Goal: Information Seeking & Learning: Get advice/opinions

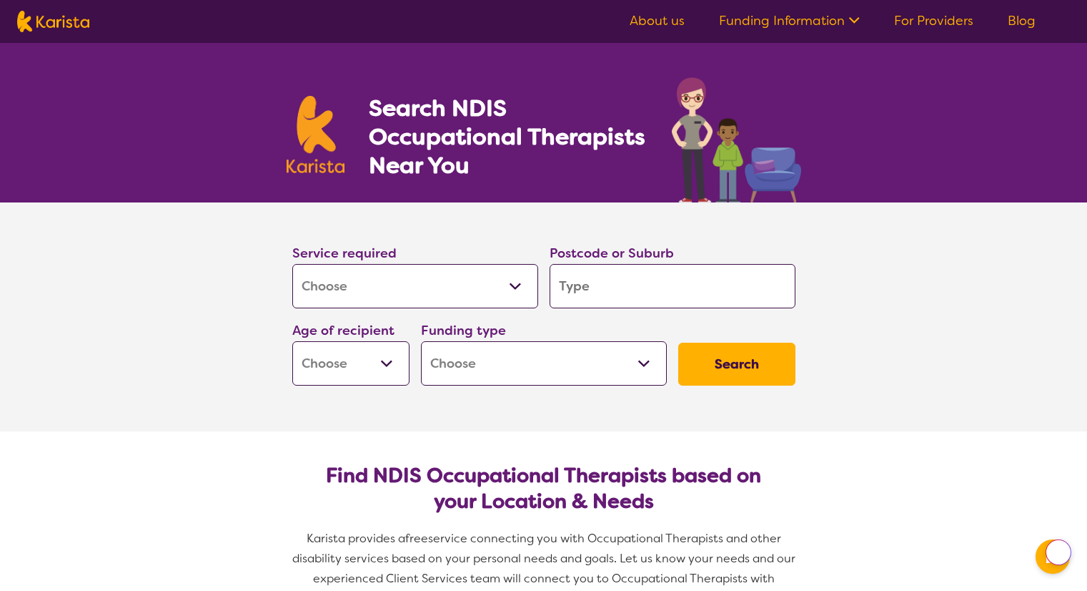
select select "[MEDICAL_DATA]"
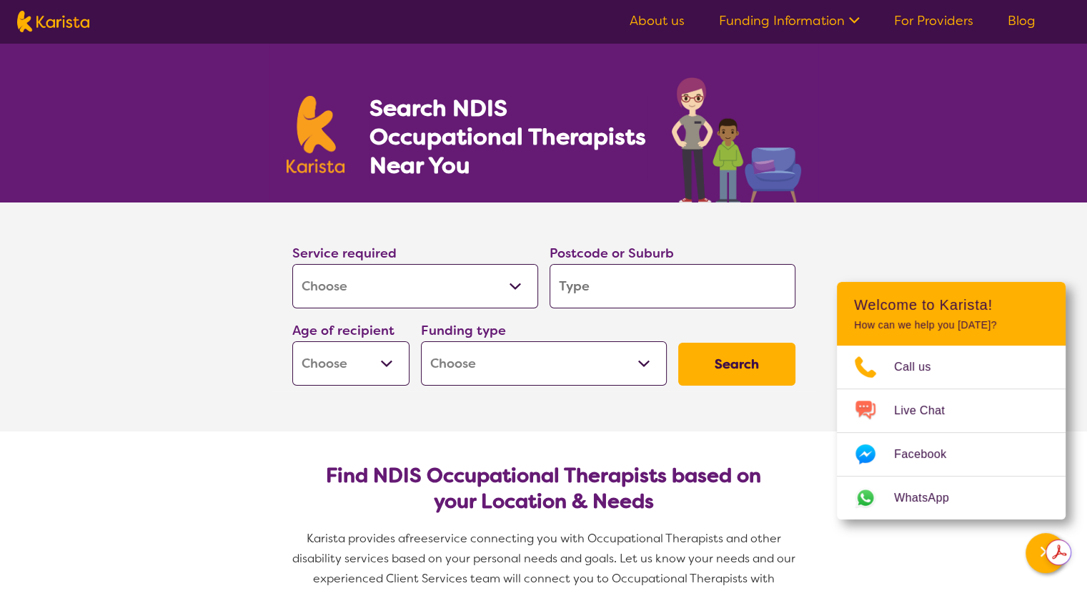
click at [598, 295] on input "search" at bounding box center [673, 286] width 246 height 44
click at [706, 292] on input "search" at bounding box center [673, 286] width 246 height 44
drag, startPoint x: 706, startPoint y: 292, endPoint x: 583, endPoint y: 282, distance: 124.1
paste input "2324"
type input "2324"
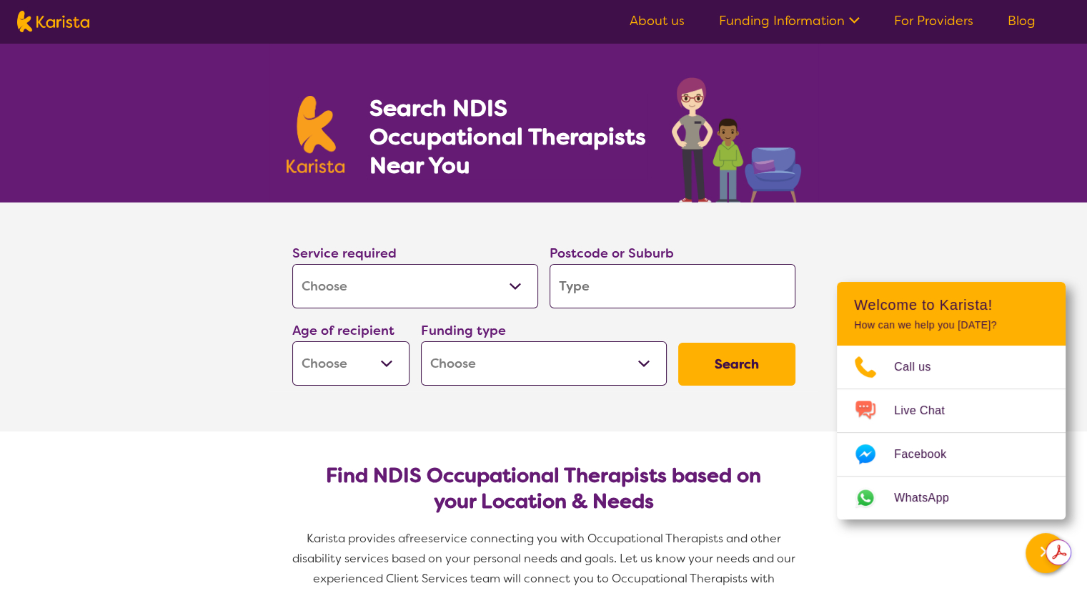
type input "2324"
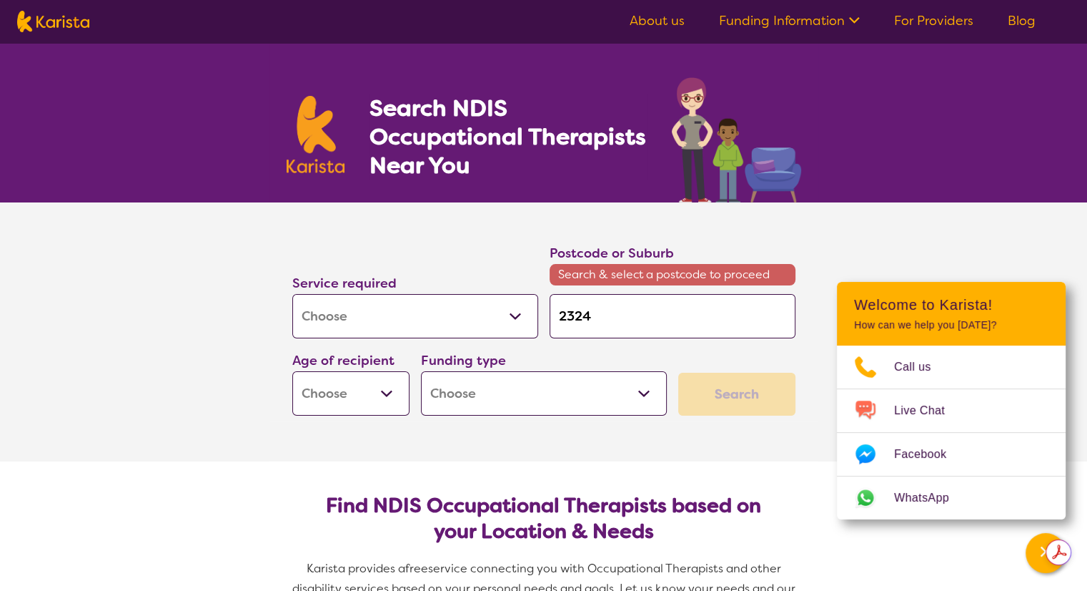
type input "2324"
click at [350, 399] on select "Early Childhood - 0 to 9 Child - 10 to 11 Adolescent - 12 to 17 Adult - 18 to 6…" at bounding box center [350, 393] width 117 height 44
select select "EC"
click at [292, 371] on select "Early Childhood - 0 to 9 Child - 10 to 11 Adolescent - 12 to 17 Adult - 18 to 6…" at bounding box center [350, 393] width 117 height 44
select select "EC"
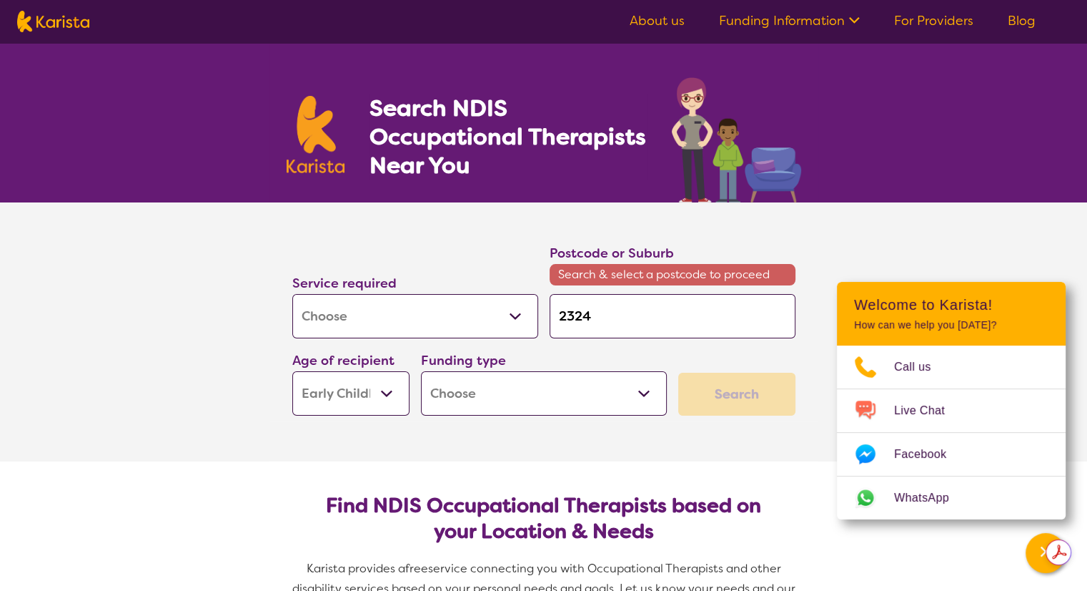
click at [476, 393] on select "Home Care Package (HCP) National Disability Insurance Scheme (NDIS) I don't know" at bounding box center [544, 393] width 246 height 44
select select "NDIS"
click at [421, 371] on select "Home Care Package (HCP) National Disability Insurance Scheme (NDIS) I don't know" at bounding box center [544, 393] width 246 height 44
select select "NDIS"
click at [724, 393] on div "Search" at bounding box center [736, 393] width 117 height 43
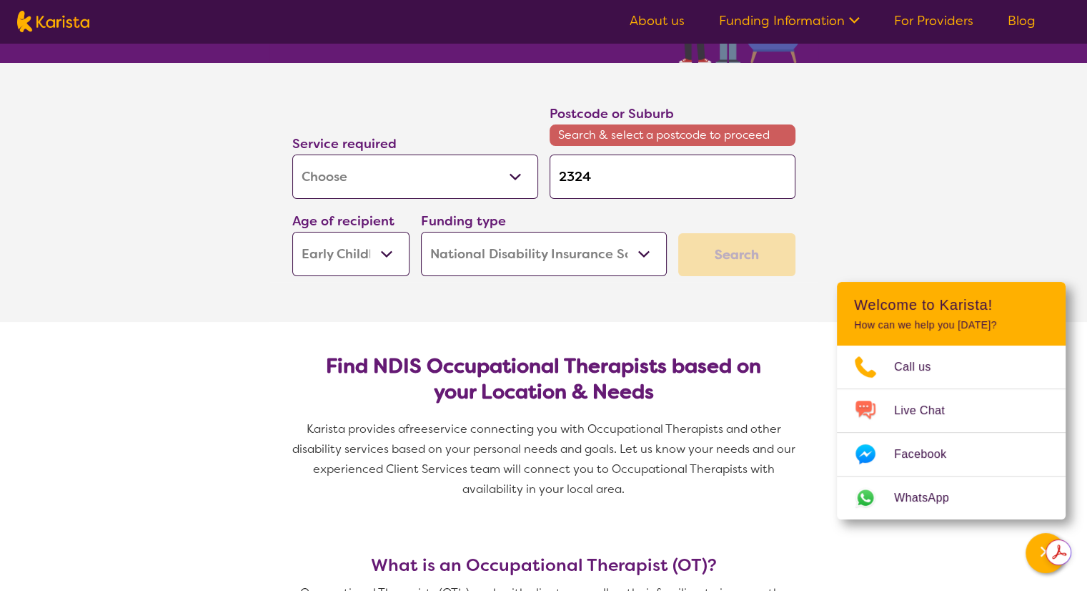
scroll to position [143, 0]
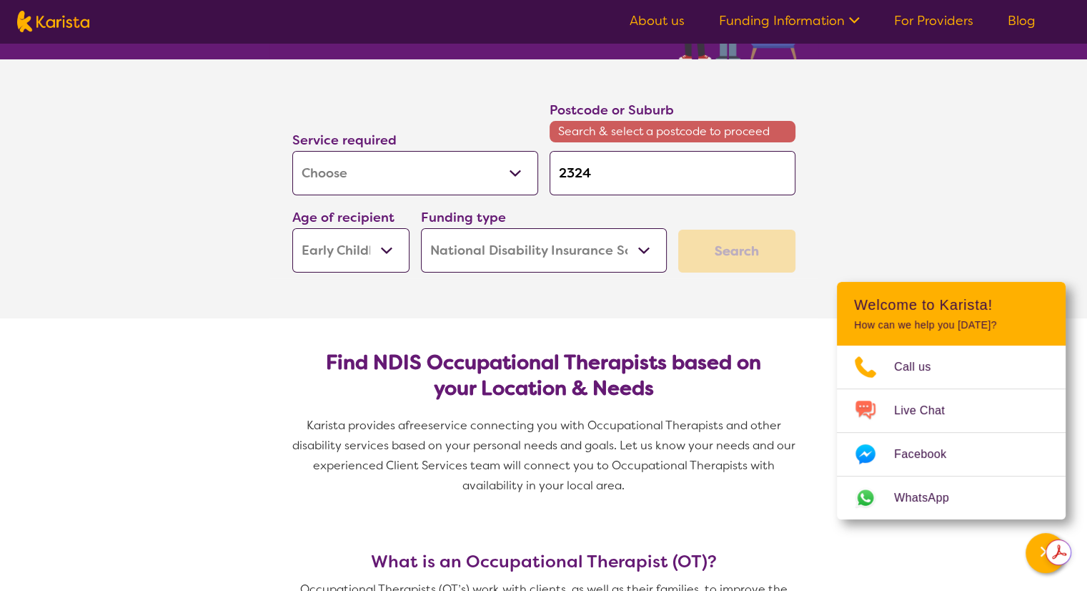
click at [683, 182] on input "2324" at bounding box center [673, 173] width 246 height 44
click at [563, 174] on input "2324" at bounding box center [673, 173] width 246 height 44
type input "2324"
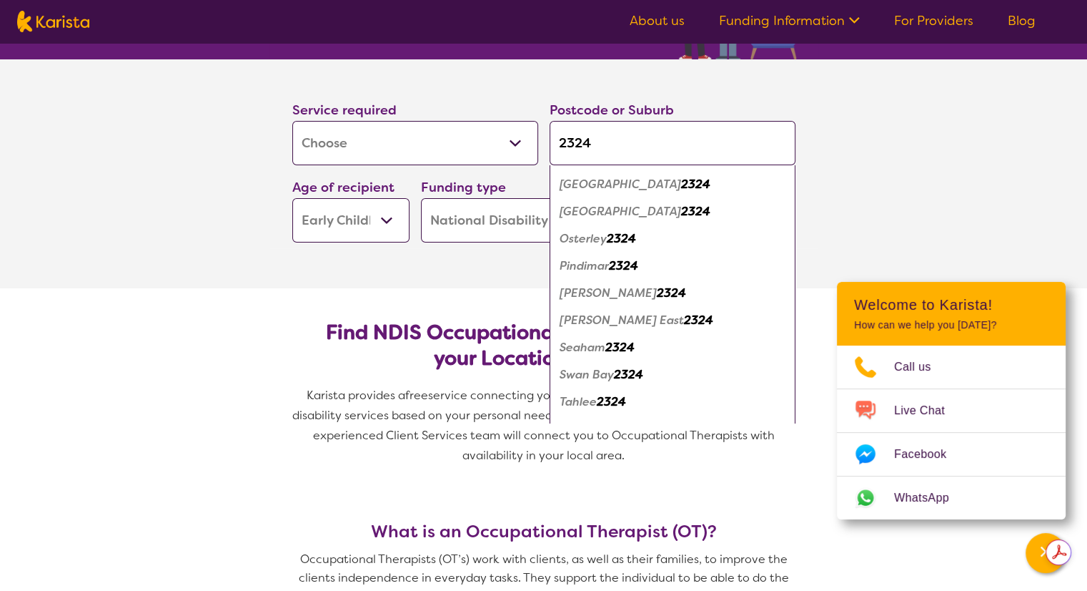
scroll to position [357, 0]
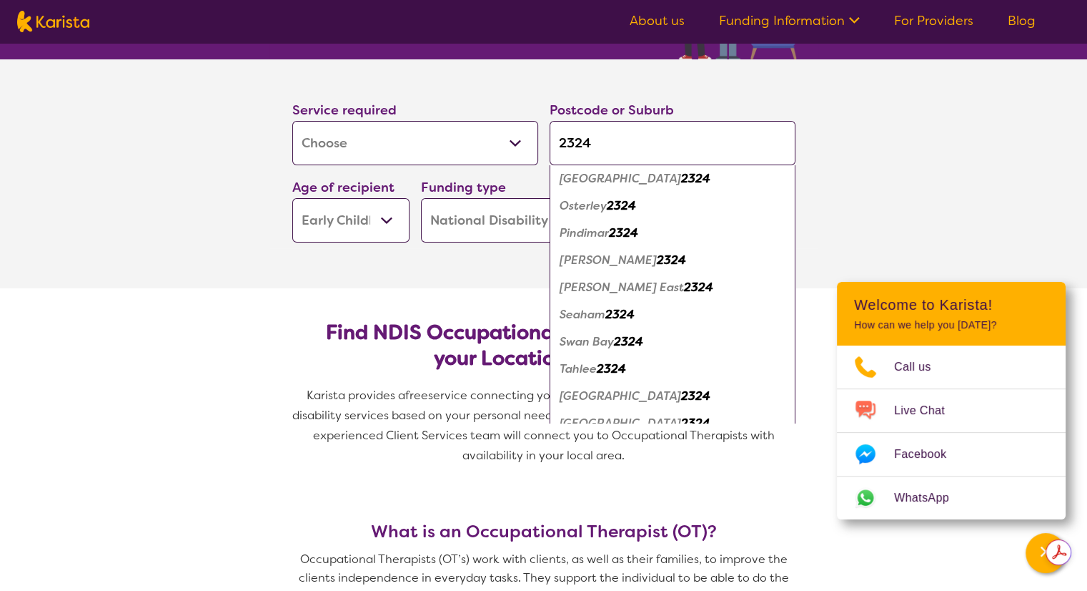
drag, startPoint x: 654, startPoint y: 286, endPoint x: 654, endPoint y: 275, distance: 10.7
click at [654, 280] on em "[PERSON_NAME] East" at bounding box center [622, 287] width 124 height 15
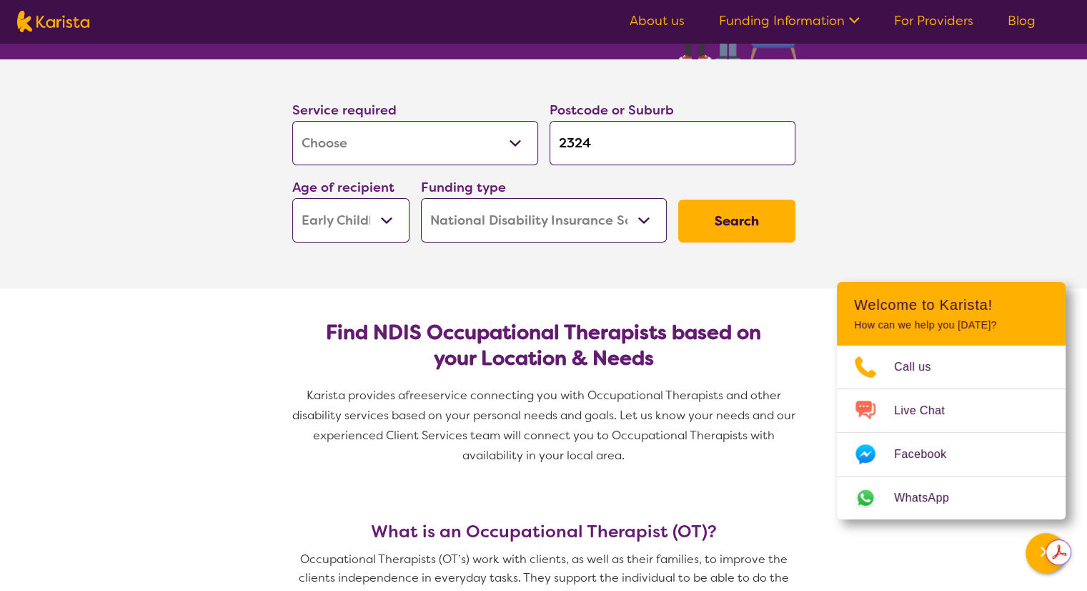
click at [666, 147] on input "2324" at bounding box center [673, 143] width 246 height 44
type input "232"
type input "23"
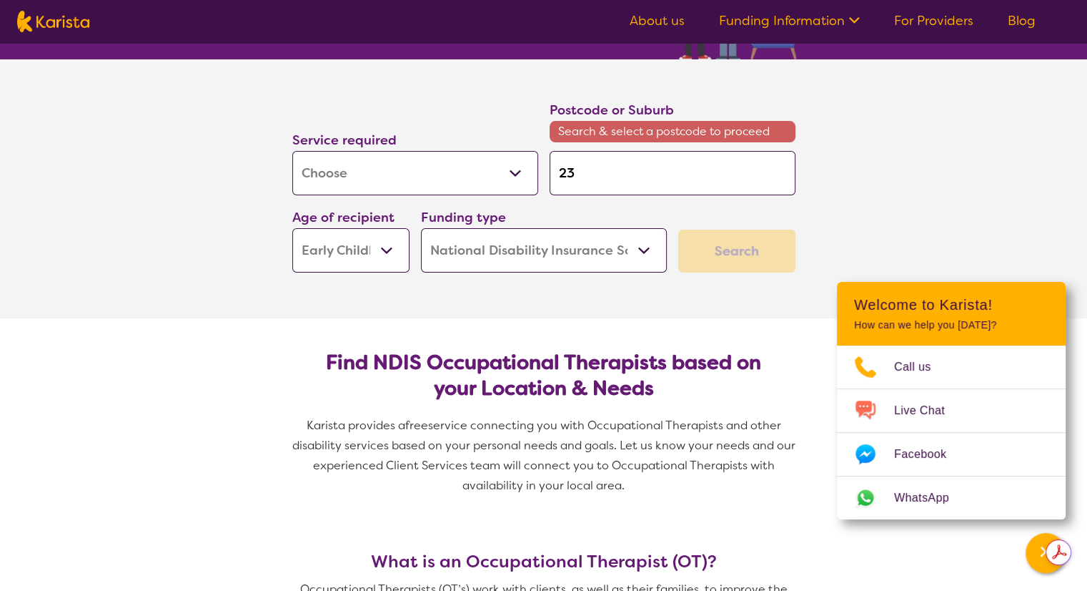
type input "2"
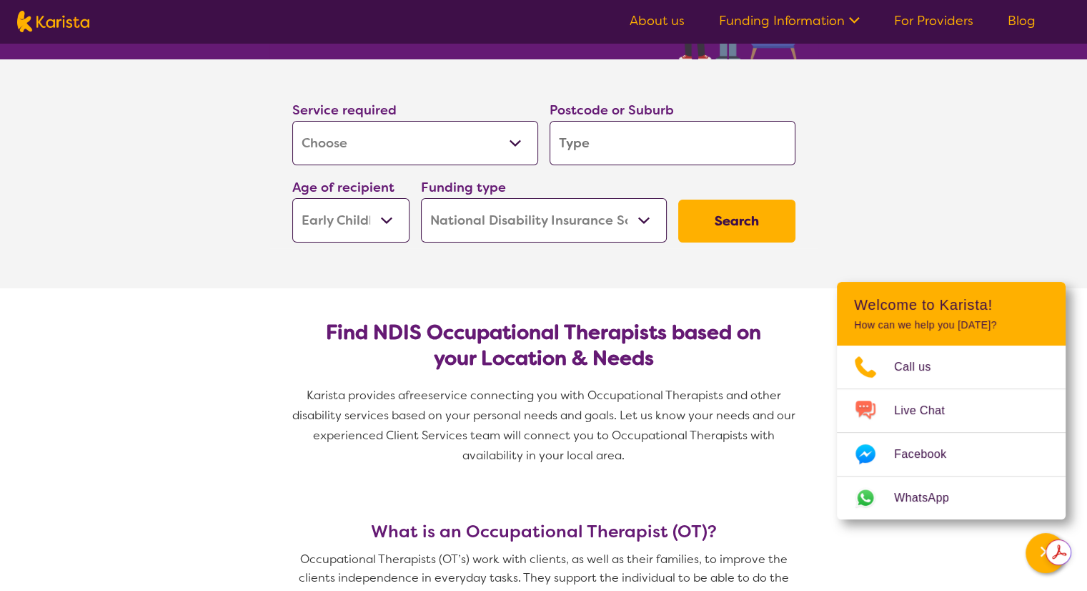
type input "2"
type input "23"
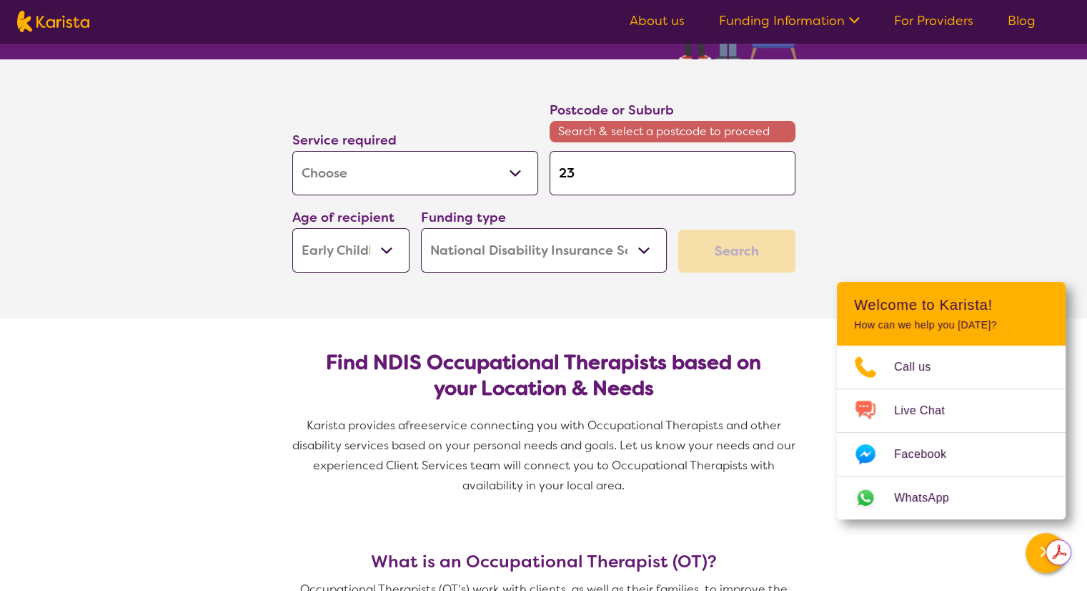
type input "232"
type input "2323"
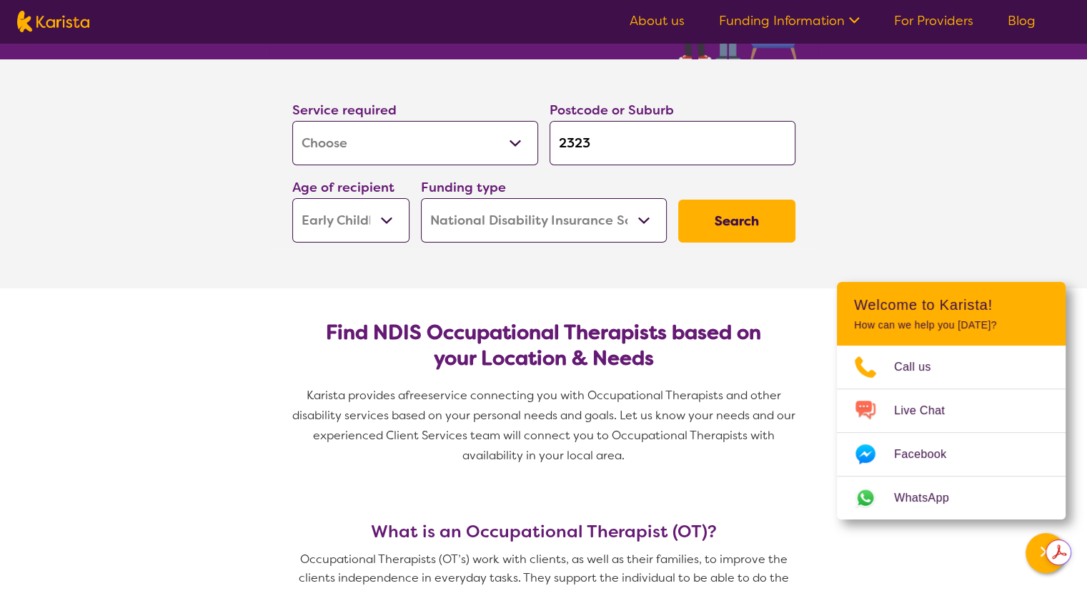
type input "23234"
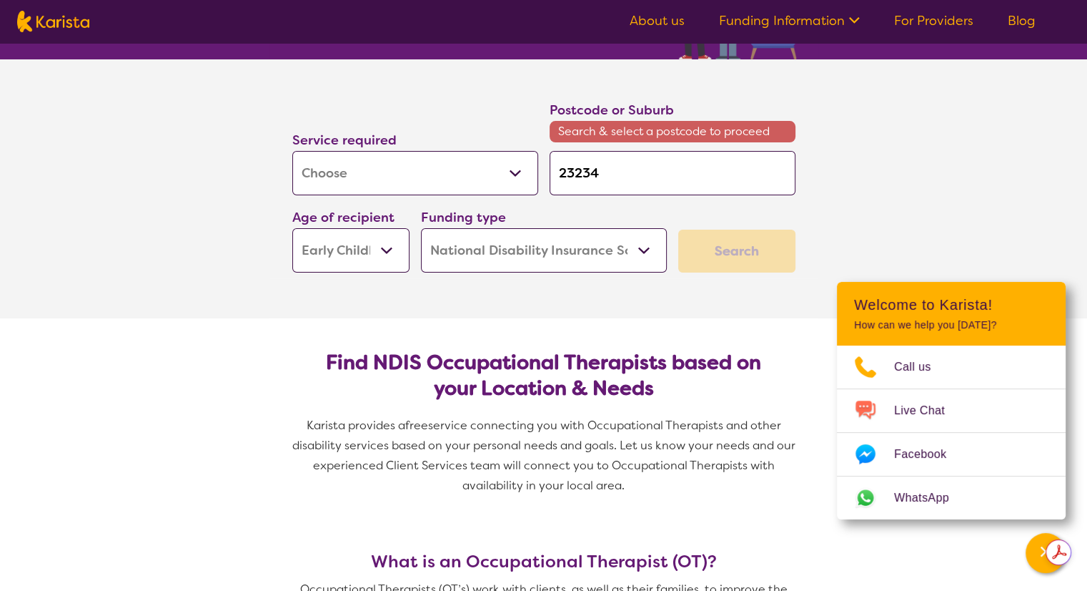
type input "2323"
type input "232"
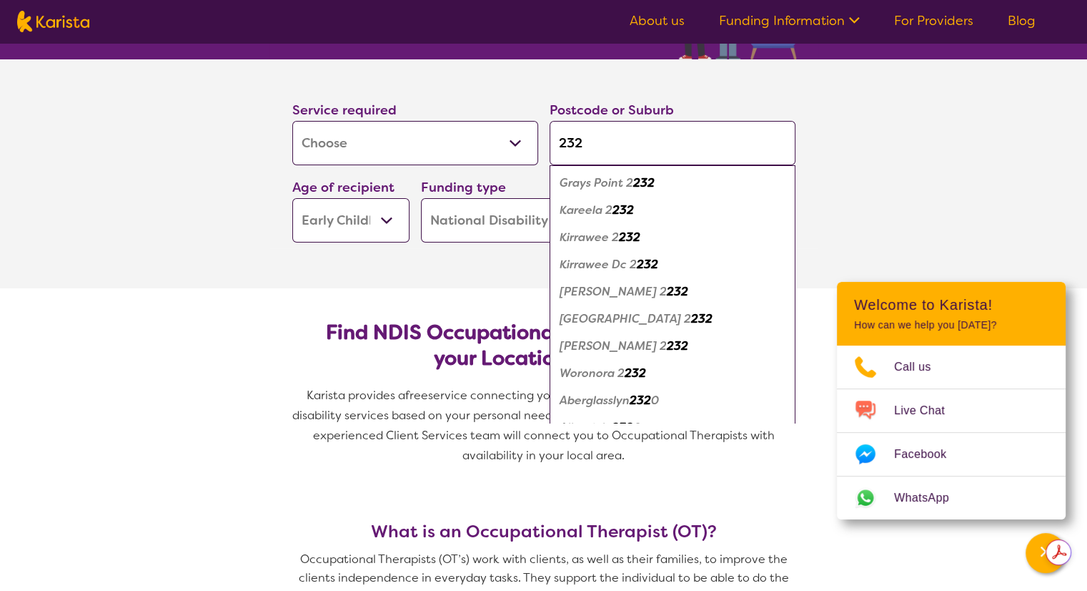
type input "2324"
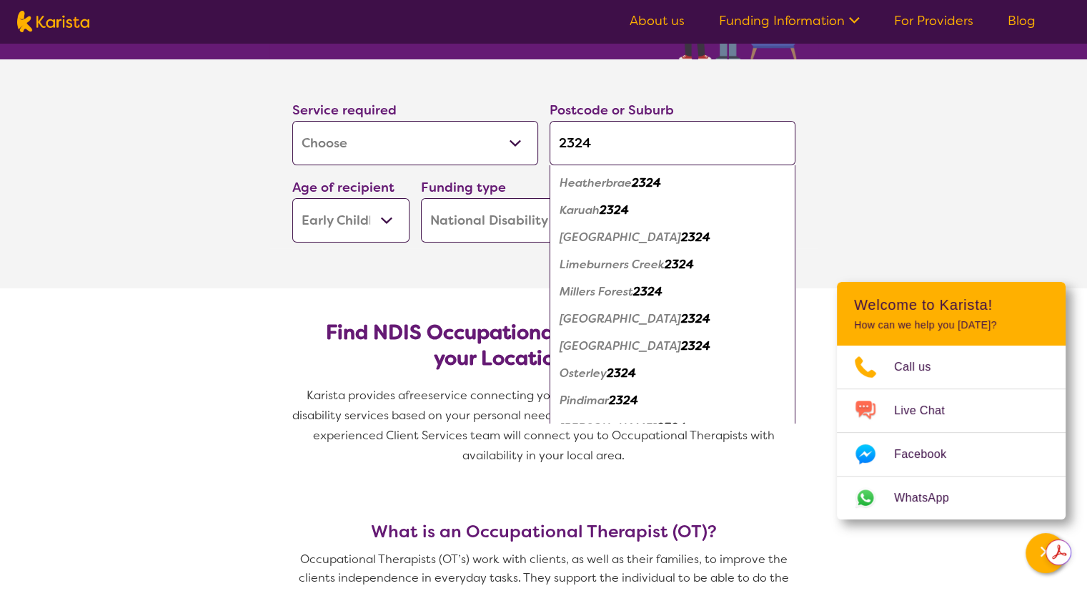
scroll to position [214, 0]
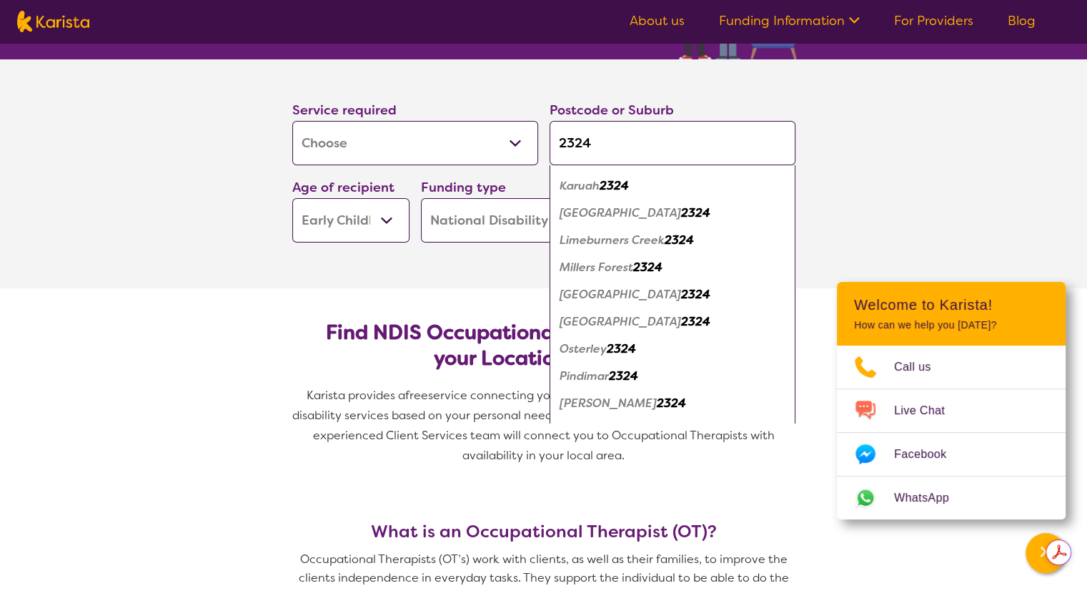
click at [631, 405] on em "[PERSON_NAME]" at bounding box center [608, 402] width 97 height 15
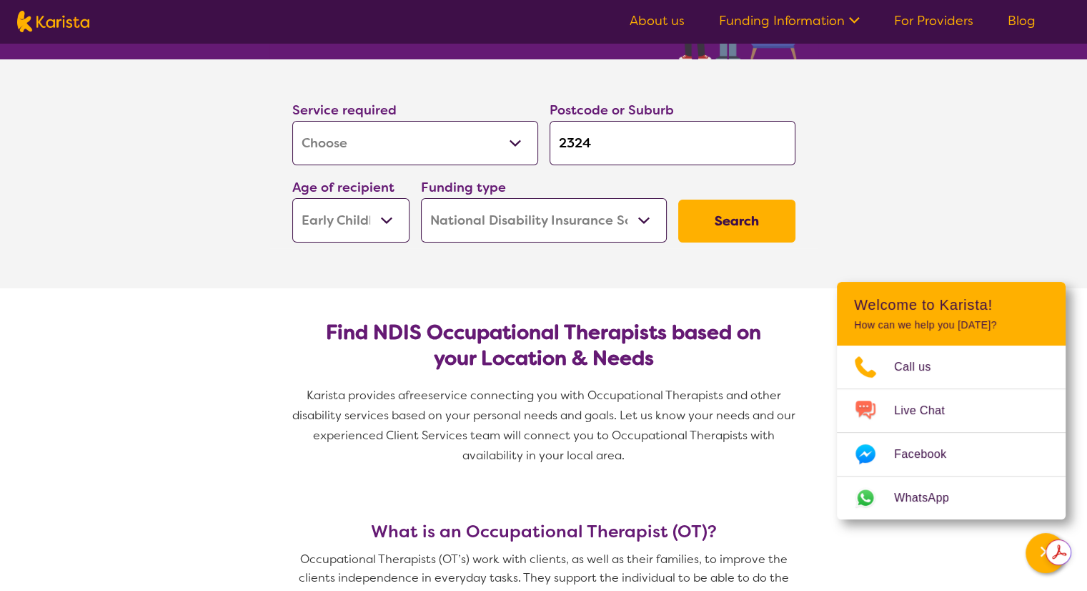
click at [721, 225] on button "Search" at bounding box center [736, 220] width 117 height 43
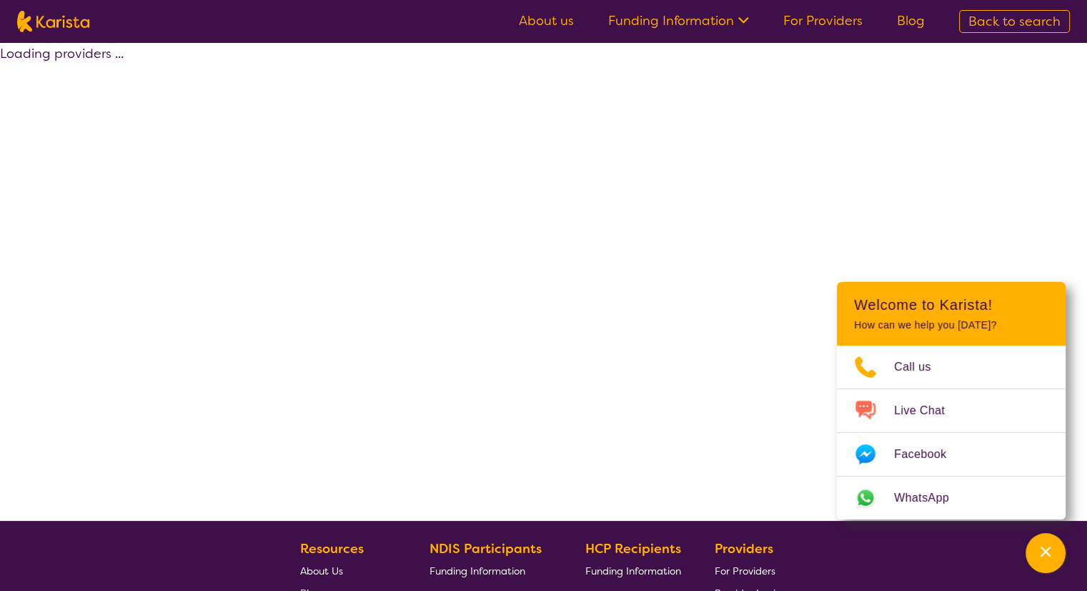
select select "by_score"
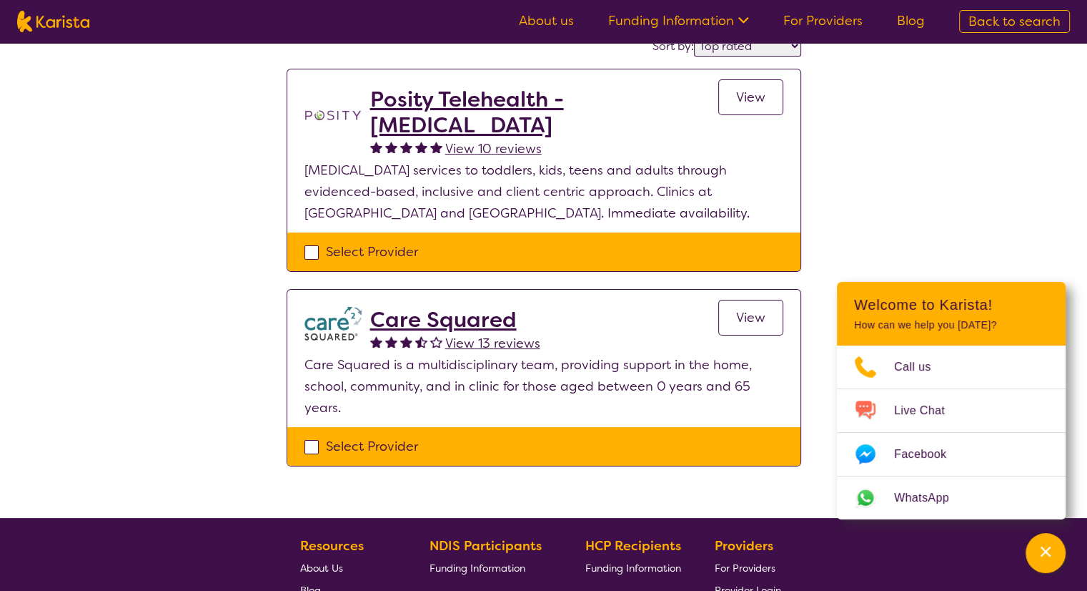
scroll to position [143, 0]
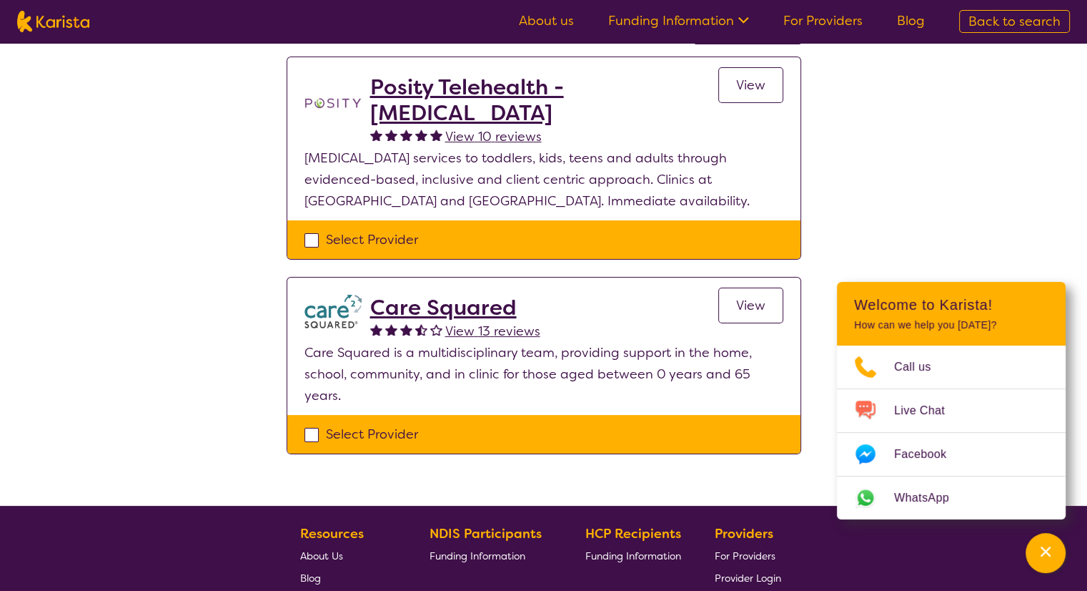
click at [556, 91] on h2 "Posity Telehealth - [MEDICAL_DATA]" at bounding box center [544, 99] width 348 height 51
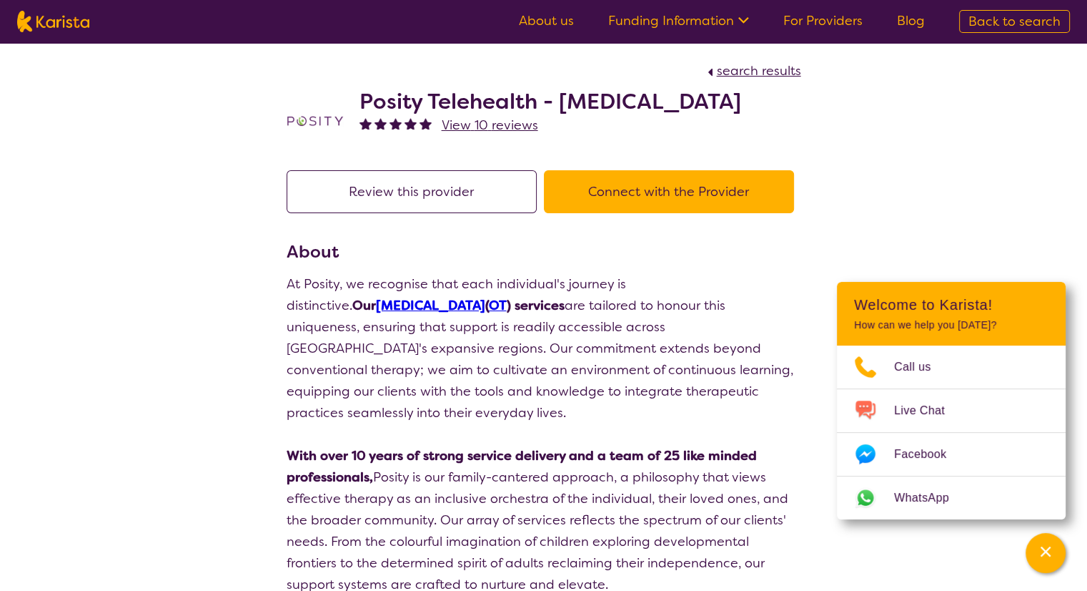
drag, startPoint x: 799, startPoint y: 97, endPoint x: 367, endPoint y: 92, distance: 431.8
click at [353, 94] on div "Posity Telehealth - [MEDICAL_DATA] View 10 reviews" at bounding box center [544, 117] width 515 height 71
copy h2 "Posity Telehealth - [MEDICAL_DATA]"
select select "by_score"
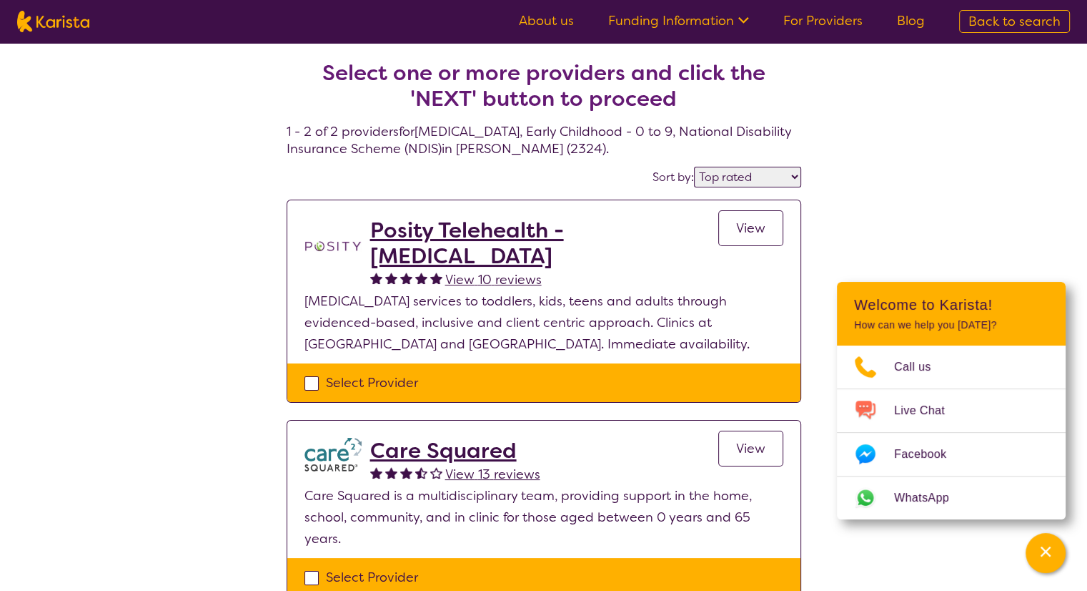
scroll to position [143, 0]
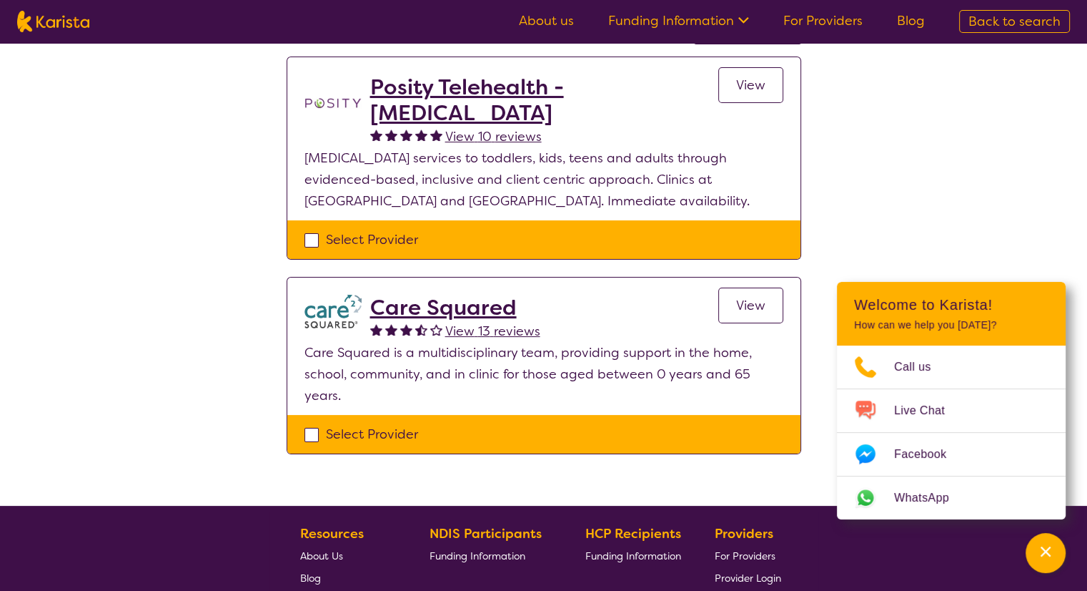
click at [461, 311] on h2 "Care Squared" at bounding box center [455, 308] width 170 height 26
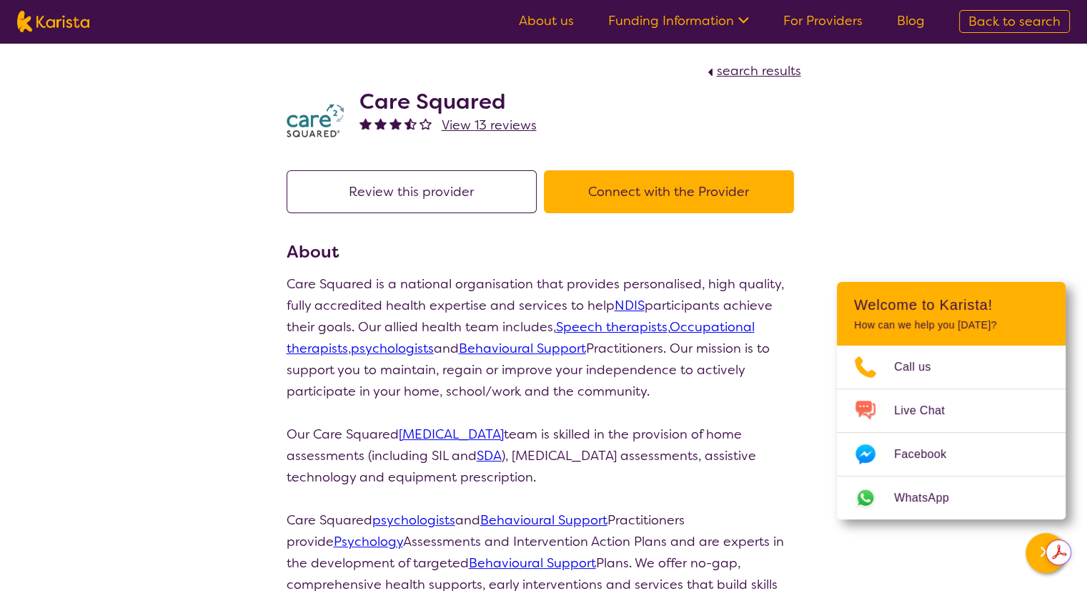
click at [616, 192] on button "Connect with the Provider" at bounding box center [669, 191] width 250 height 43
drag, startPoint x: 518, startPoint y: 106, endPoint x: 360, endPoint y: 101, distance: 158.8
click at [360, 101] on h2 "Care Squared" at bounding box center [448, 102] width 177 height 26
copy h2 "Care Squared"
